Goal: Register for event/course

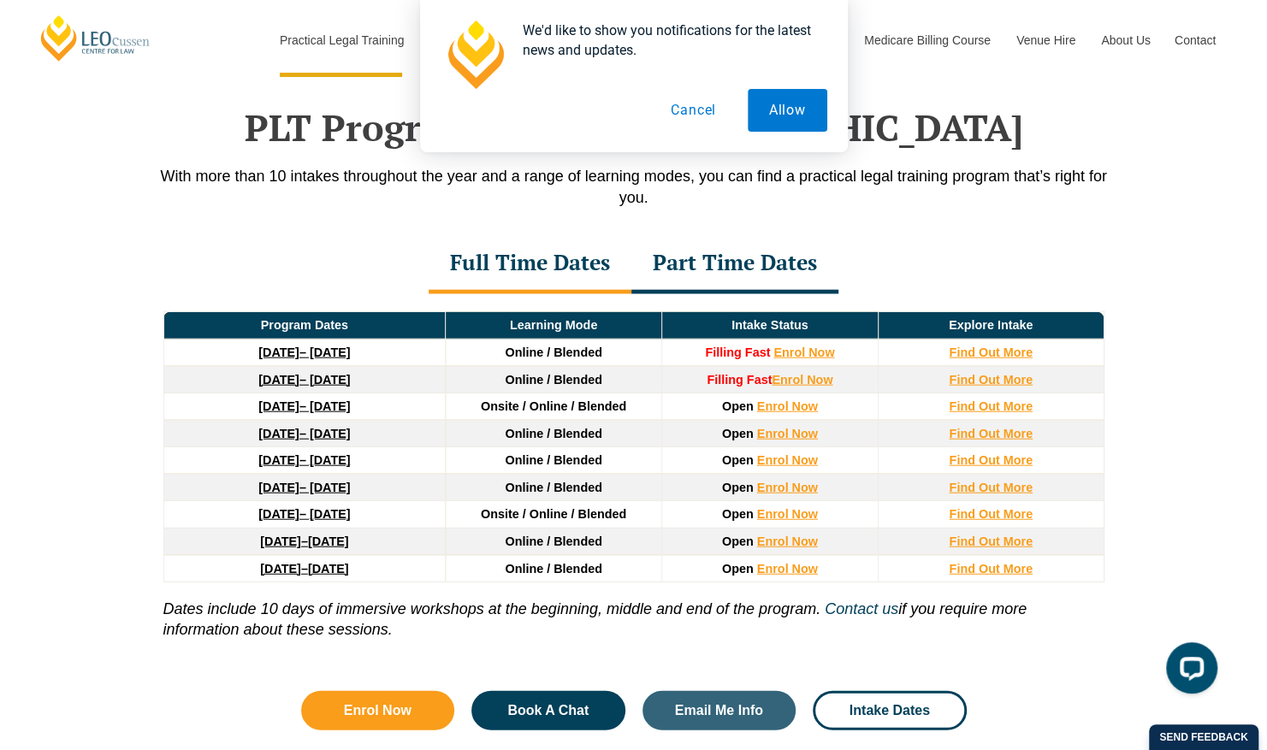
click at [703, 116] on button "Cancel" at bounding box center [693, 110] width 88 height 43
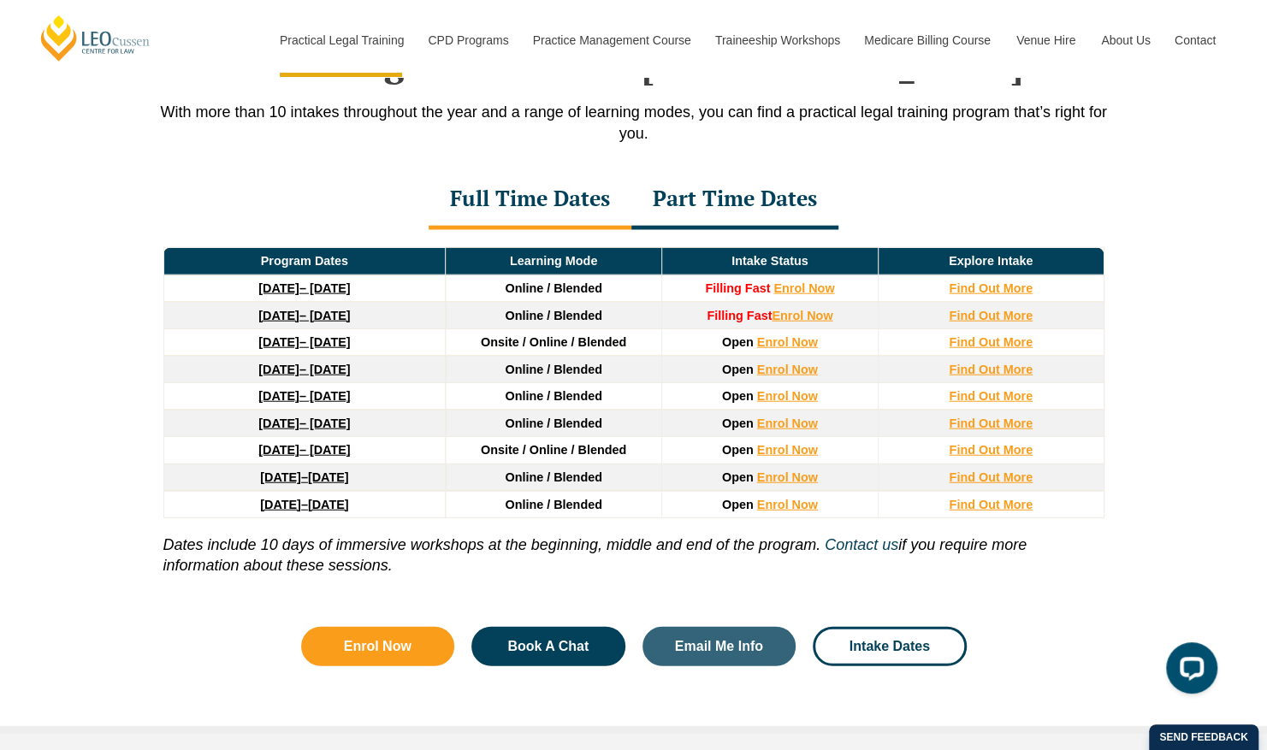
scroll to position [2379, 0]
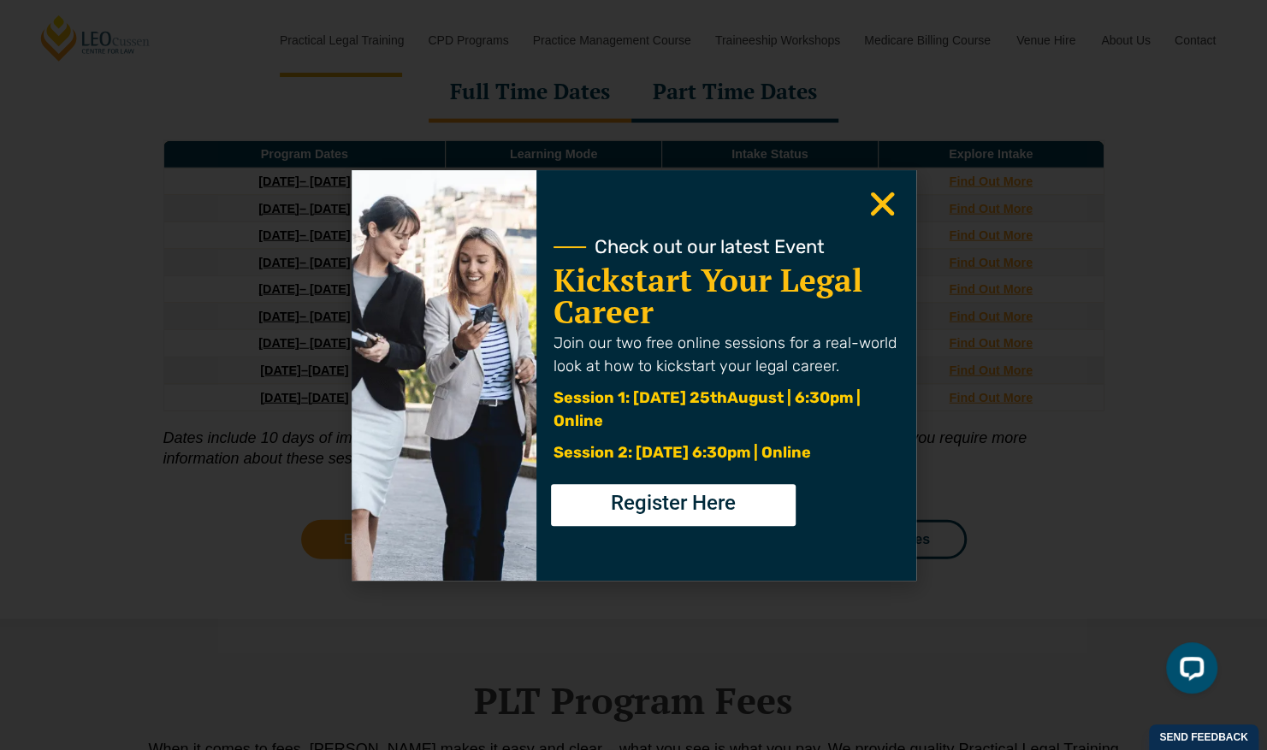
drag, startPoint x: 260, startPoint y: 421, endPoint x: 318, endPoint y: 419, distance: 58.2
click at [265, 418] on div "Check out our latest Event Kickstart Your Legal Career Join our two free online…" at bounding box center [633, 375] width 1267 height 750
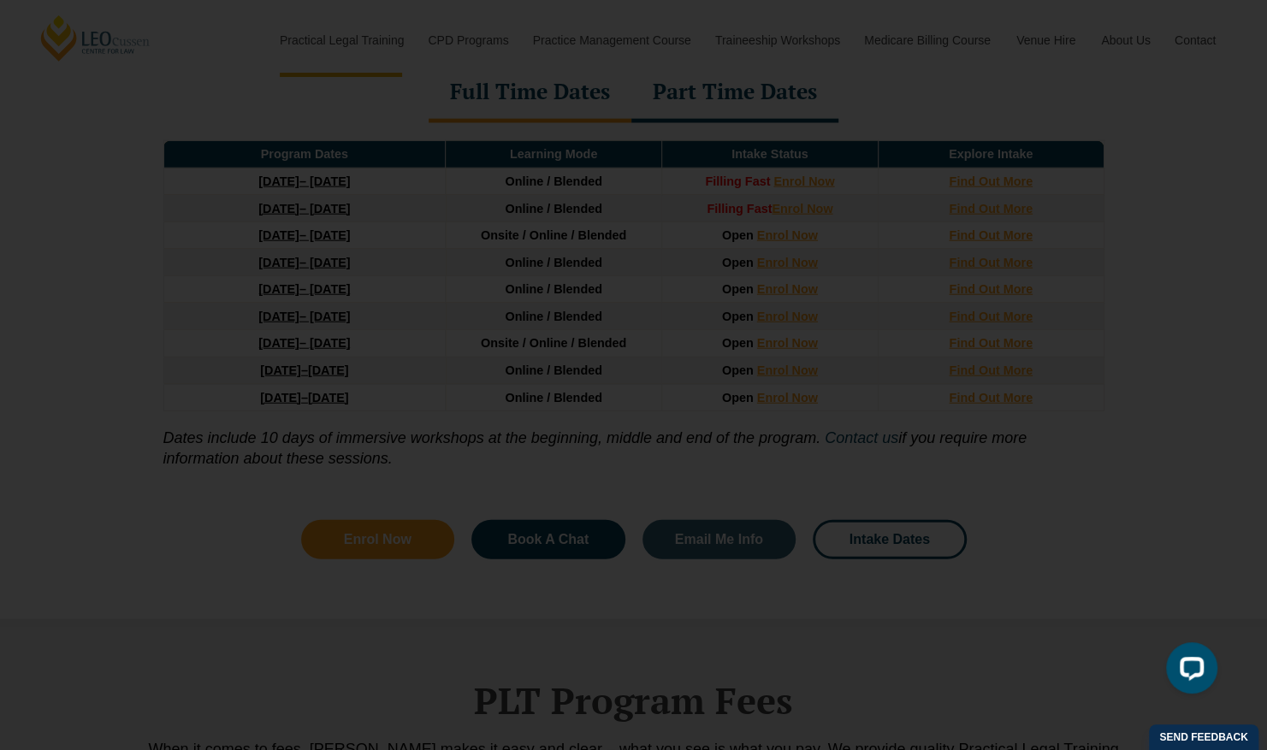
click at [878, 193] on icon "Close" at bounding box center [882, 203] width 33 height 33
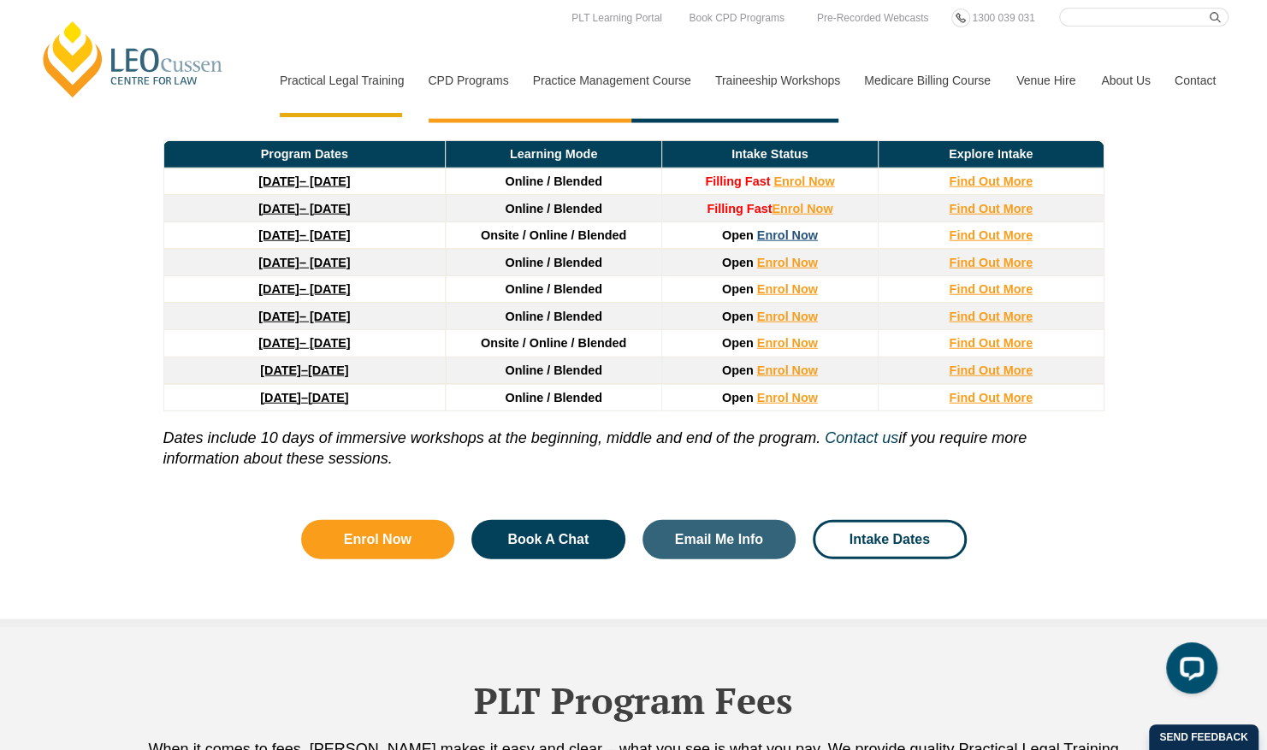
click at [761, 228] on link "Enrol Now" at bounding box center [787, 235] width 61 height 14
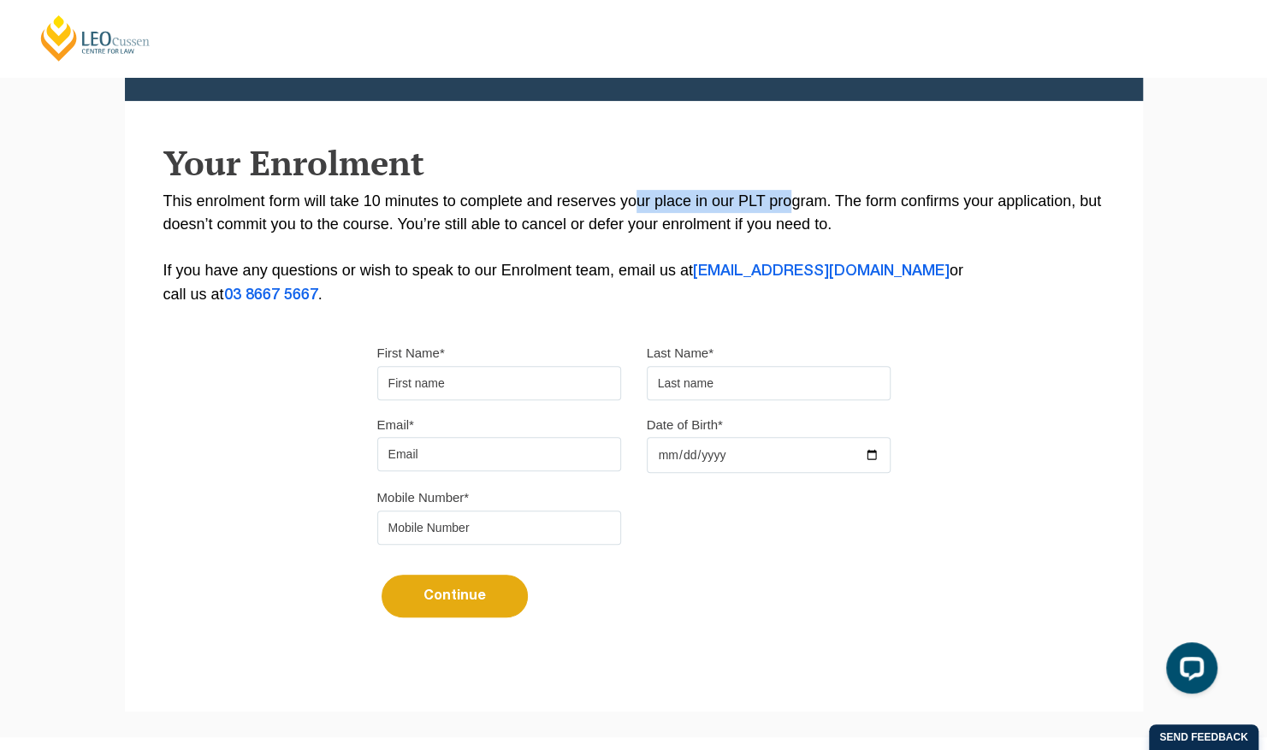
drag, startPoint x: 639, startPoint y: 193, endPoint x: 795, endPoint y: 193, distance: 155.7
click at [795, 193] on p "This enrolment form will take 10 minutes to complete and reserves your place in…" at bounding box center [633, 248] width 941 height 117
drag, startPoint x: 796, startPoint y: 193, endPoint x: 949, endPoint y: 203, distance: 153.4
click at [949, 203] on p "This enrolment form will take 10 minutes to complete and reserves your place in…" at bounding box center [633, 248] width 941 height 117
drag, startPoint x: 931, startPoint y: 200, endPoint x: 1044, endPoint y: 198, distance: 113.0
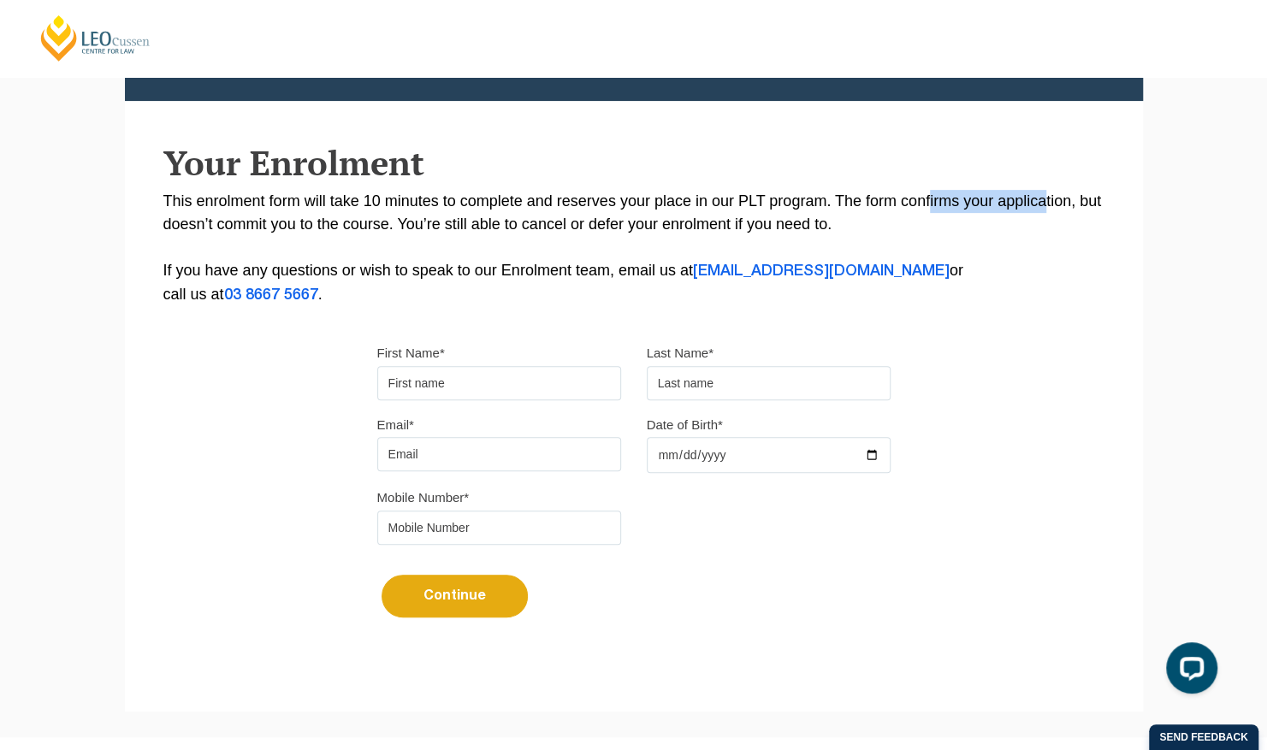
click at [1044, 198] on p "This enrolment form will take 10 minutes to complete and reserves your place in…" at bounding box center [633, 248] width 941 height 117
click at [298, 237] on p "This enrolment form will take 10 minutes to complete and reserves your place in…" at bounding box center [633, 248] width 941 height 117
drag, startPoint x: 275, startPoint y: 229, endPoint x: 371, endPoint y: 228, distance: 96.7
click at [354, 228] on p "This enrolment form will take 10 minutes to complete and reserves your place in…" at bounding box center [633, 248] width 941 height 117
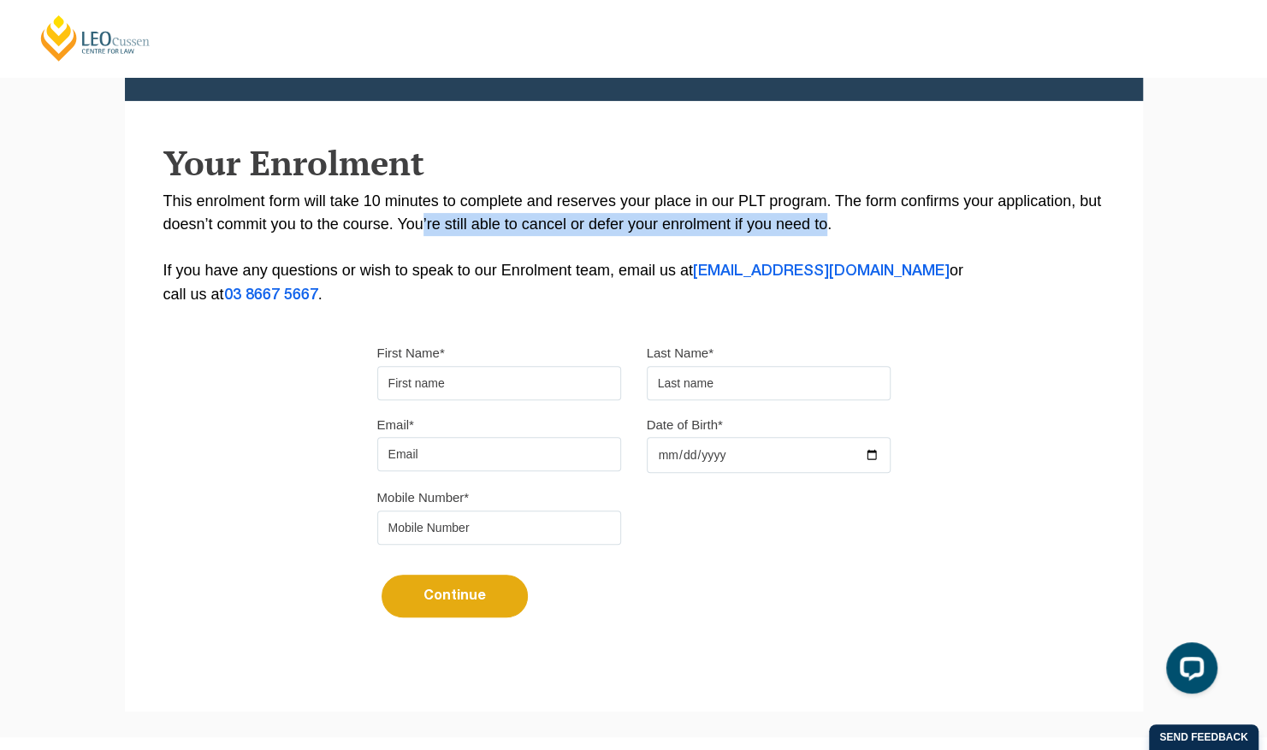
drag, startPoint x: 371, startPoint y: 228, endPoint x: 827, endPoint y: 228, distance: 455.2
click at [827, 228] on p "This enrolment form will take 10 minutes to complete and reserves your place in…" at bounding box center [633, 248] width 941 height 117
drag, startPoint x: 827, startPoint y: 228, endPoint x: 512, endPoint y: 260, distance: 316.5
click at [522, 256] on p "This enrolment form will take 10 minutes to complete and reserves your place in…" at bounding box center [633, 248] width 941 height 117
click at [404, 270] on p "This enrolment form will take 10 minutes to complete and reserves your place in…" at bounding box center [633, 248] width 941 height 117
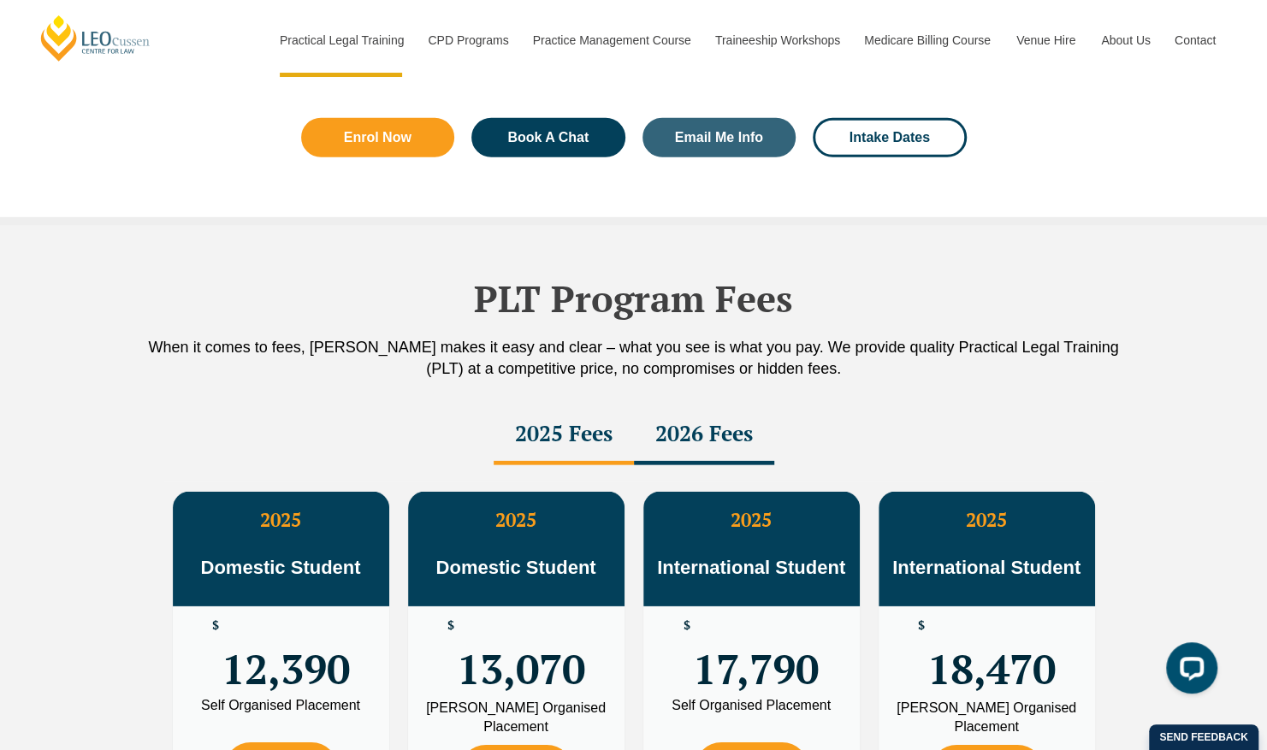
scroll to position [2892, 0]
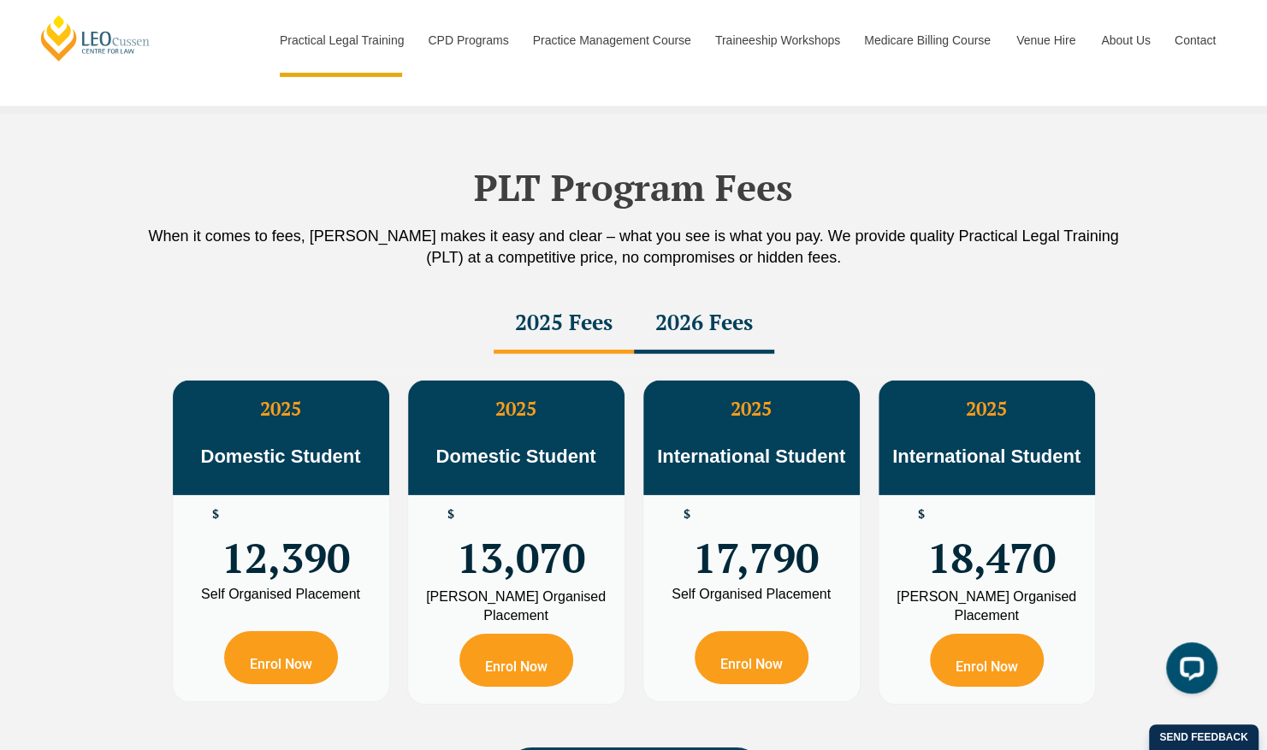
click at [710, 302] on div "2026 Fees" at bounding box center [704, 324] width 140 height 60
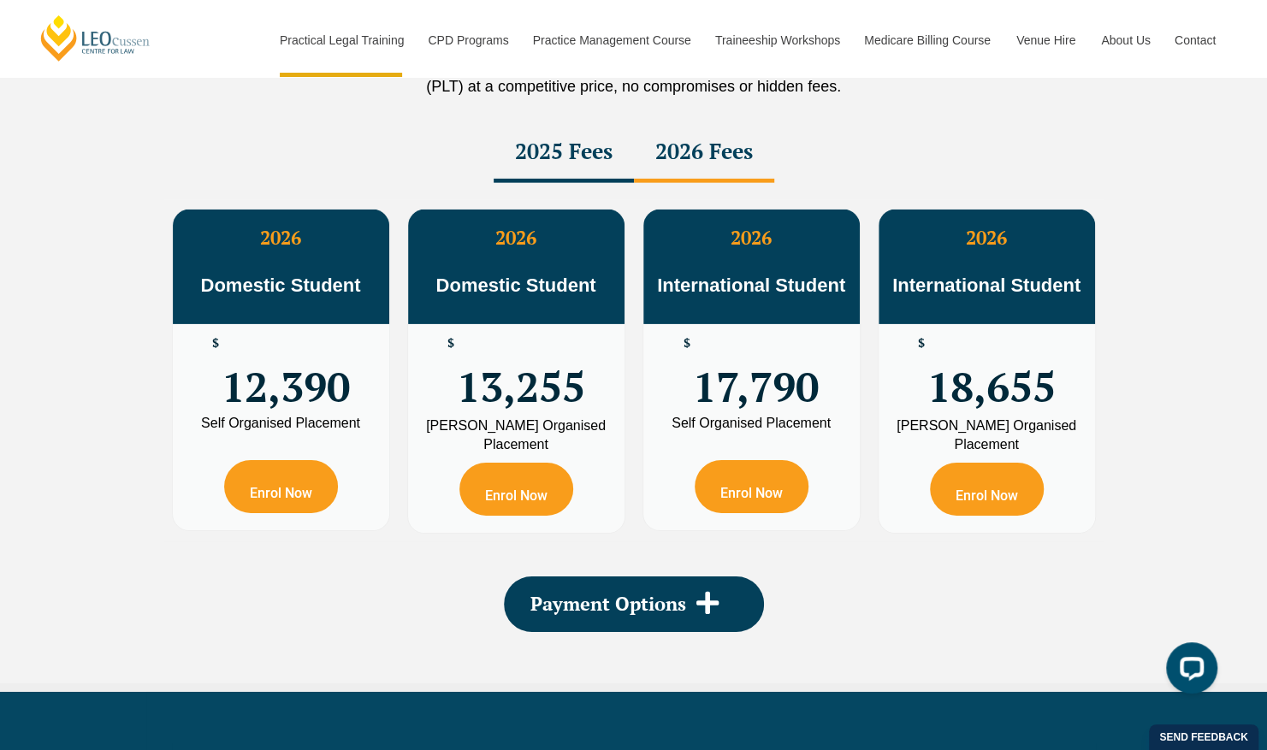
scroll to position [3149, 0]
